Goal: Transaction & Acquisition: Purchase product/service

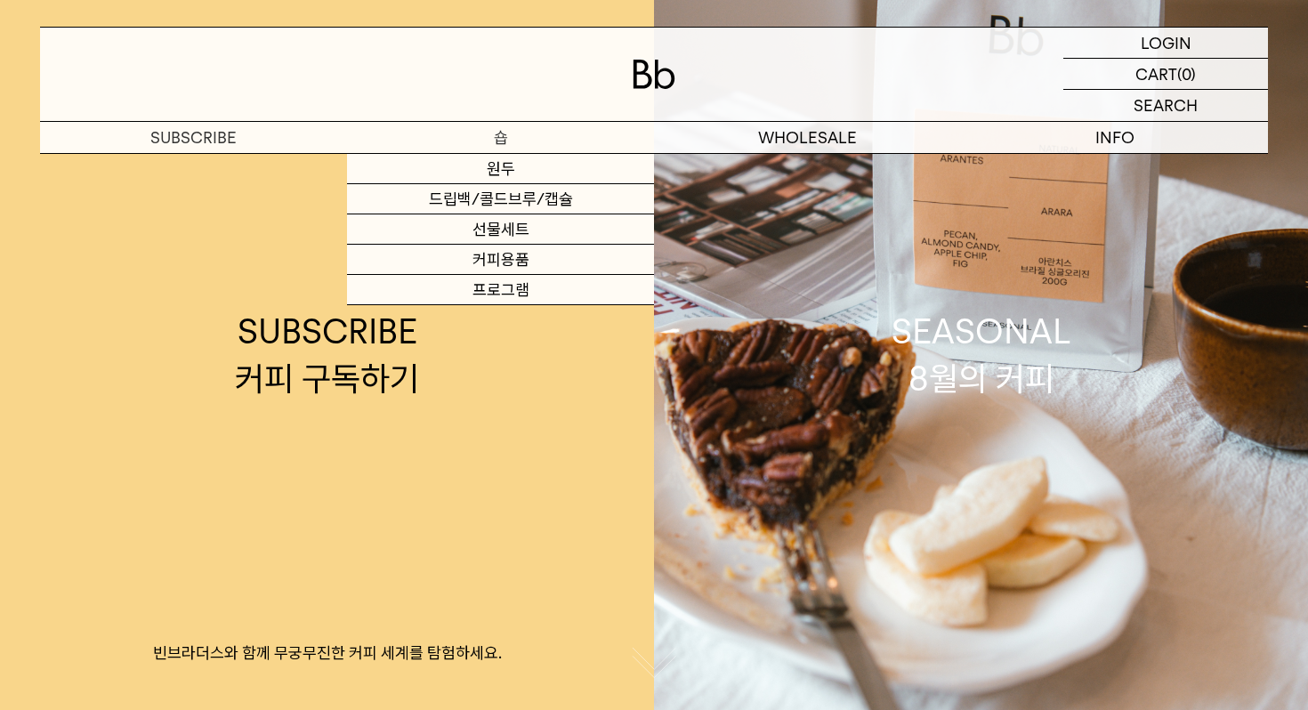
click at [537, 173] on link "원두" at bounding box center [500, 169] width 307 height 30
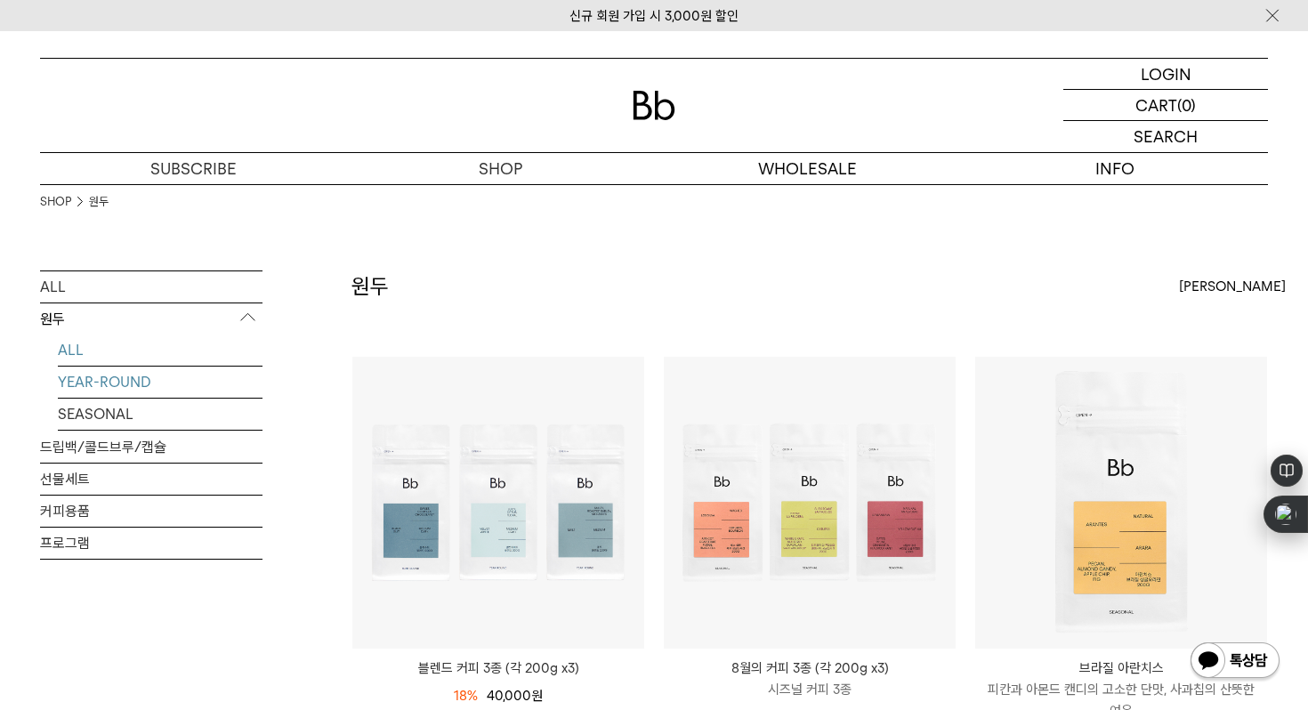
click at [167, 384] on link "YEAR-ROUND" at bounding box center [160, 381] width 205 height 31
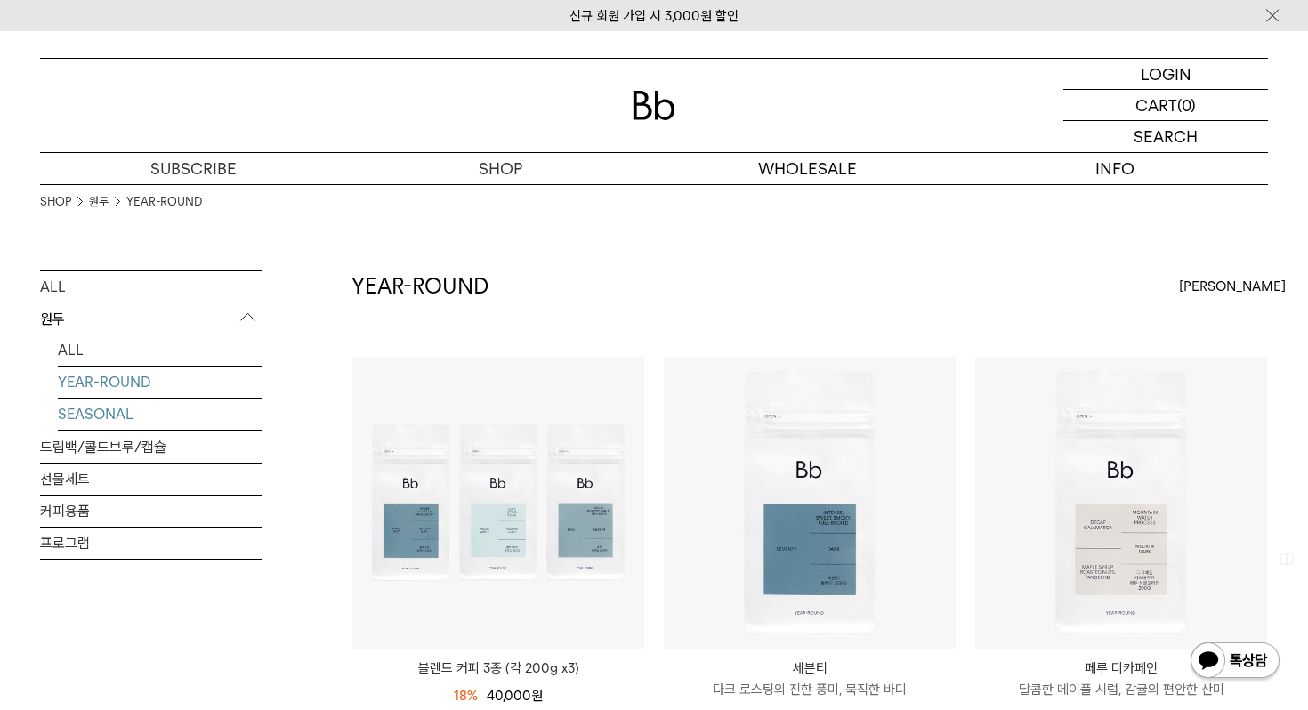
click at [116, 407] on link "SEASONAL" at bounding box center [160, 414] width 205 height 31
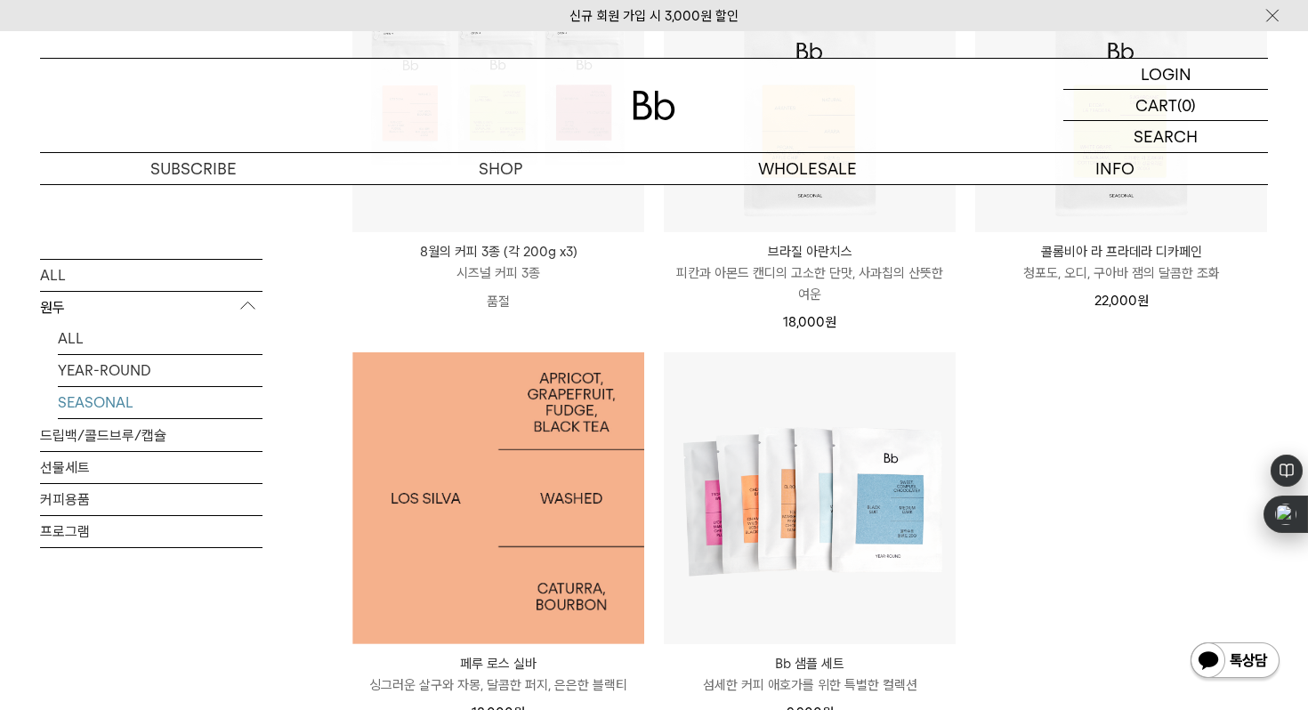
scroll to position [550, 0]
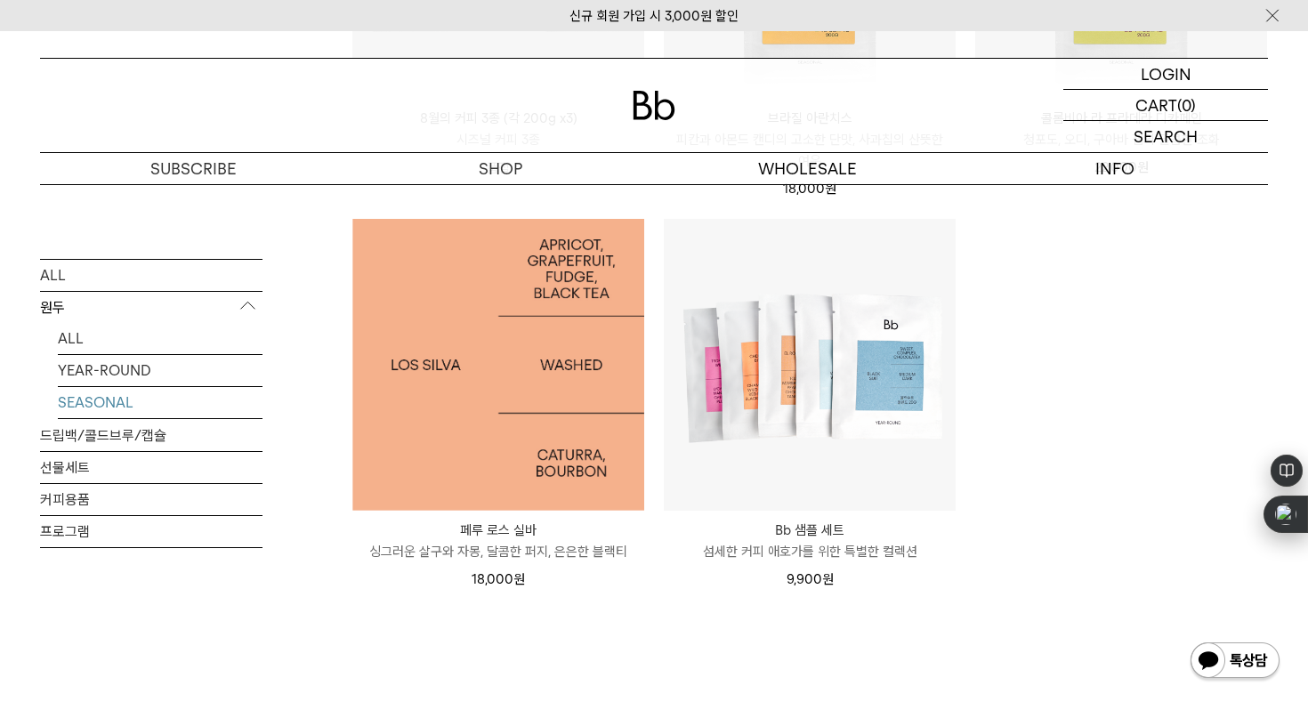
click at [481, 414] on img at bounding box center [498, 365] width 292 height 292
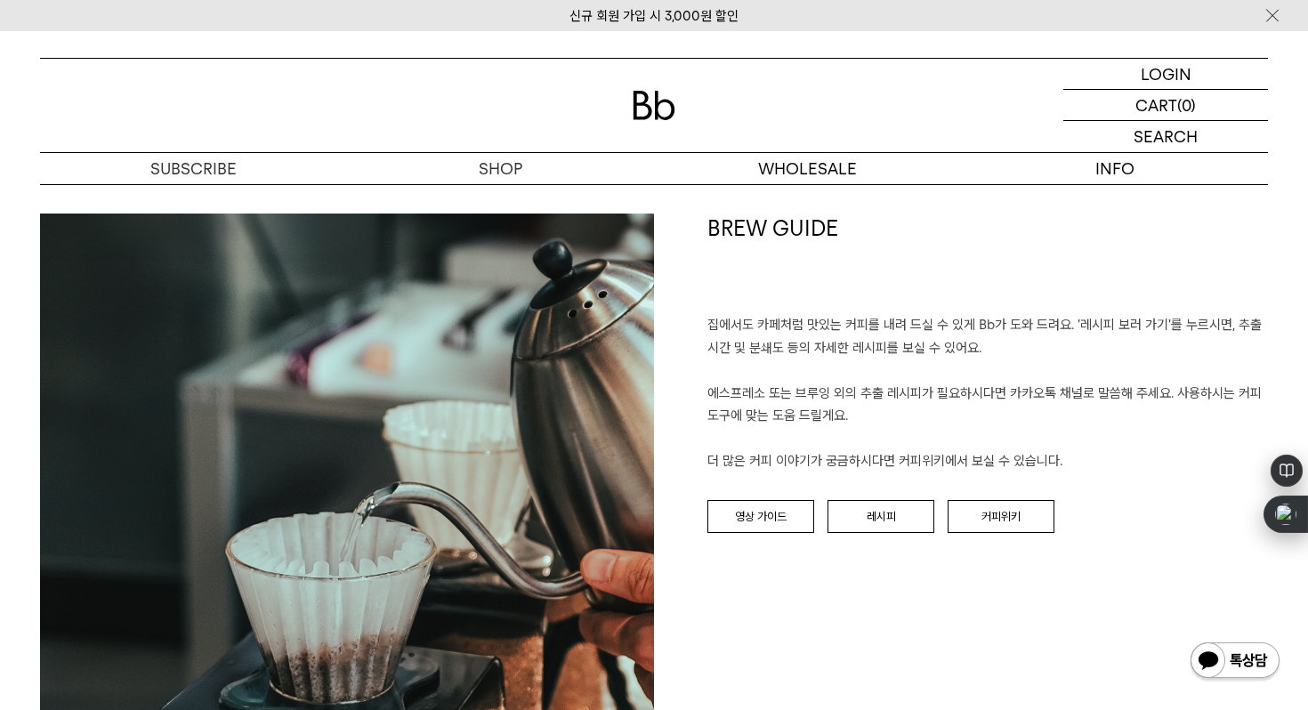
scroll to position [2061, 0]
